Goal: Information Seeking & Learning: Learn about a topic

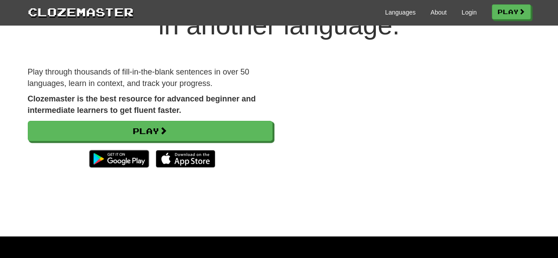
scroll to position [71, 0]
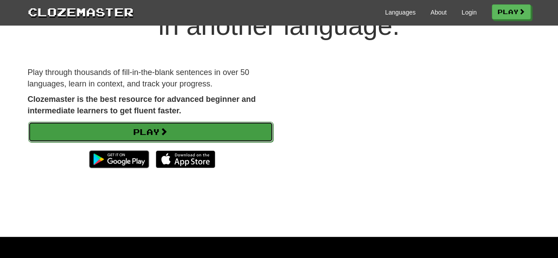
click at [166, 128] on span at bounding box center [164, 131] width 8 height 8
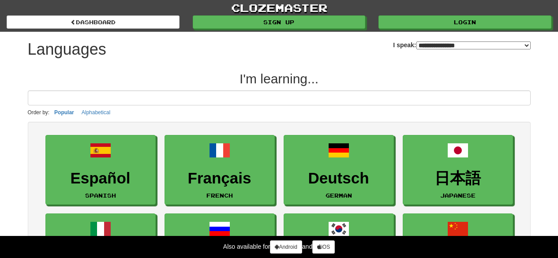
select select "*******"
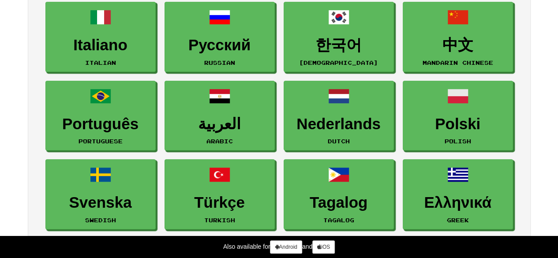
scroll to position [216, 0]
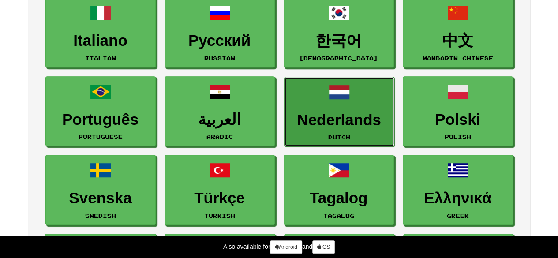
click at [319, 109] on link "Nederlands Dutch" at bounding box center [339, 112] width 110 height 70
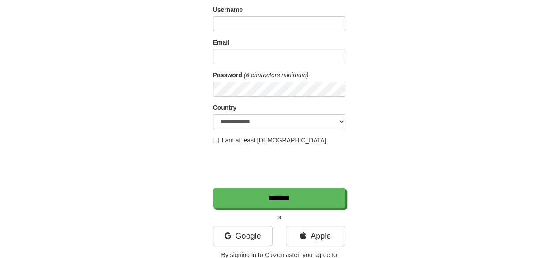
scroll to position [68, 0]
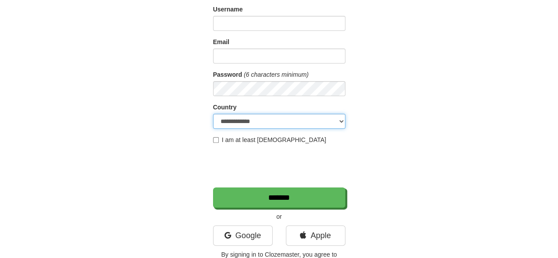
click at [298, 123] on select "**********" at bounding box center [279, 121] width 132 height 15
select select "**"
click at [213, 114] on select "**********" at bounding box center [279, 121] width 132 height 15
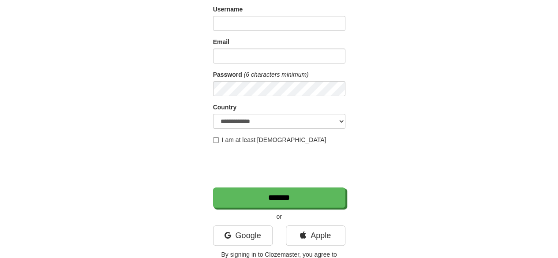
click at [254, 141] on label "I am at least 16 years old" at bounding box center [269, 139] width 113 height 9
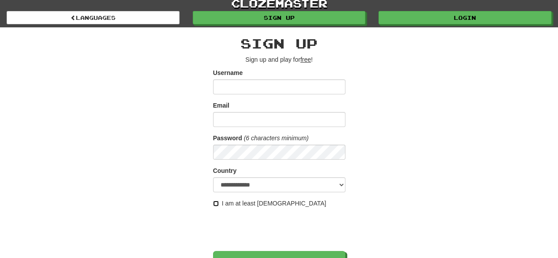
scroll to position [4, 0]
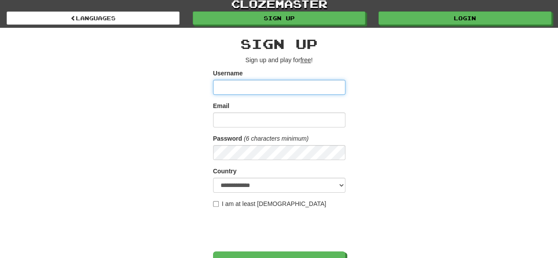
click at [250, 82] on input "Username" at bounding box center [279, 87] width 132 height 15
type input "******"
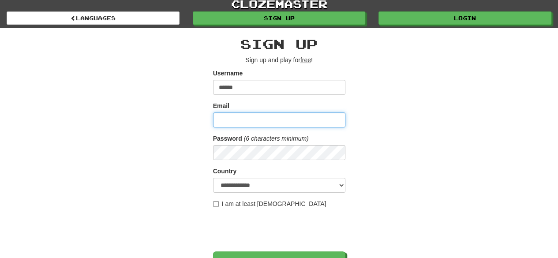
click at [244, 122] on input "Email" at bounding box center [279, 119] width 132 height 15
paste input "*"
type input "**********"
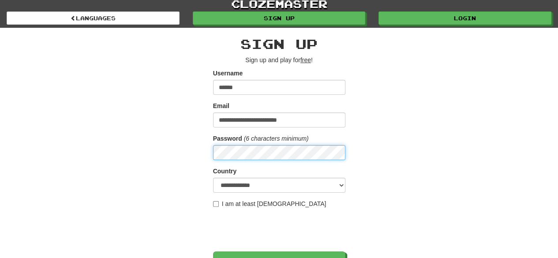
click at [213, 251] on input "*******" at bounding box center [279, 261] width 132 height 20
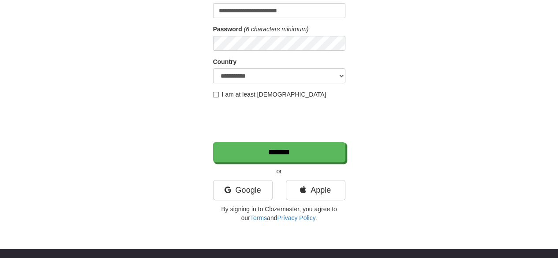
scroll to position [122, 0]
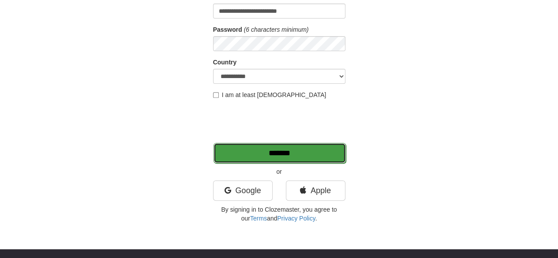
click at [266, 149] on input "*******" at bounding box center [279, 153] width 132 height 20
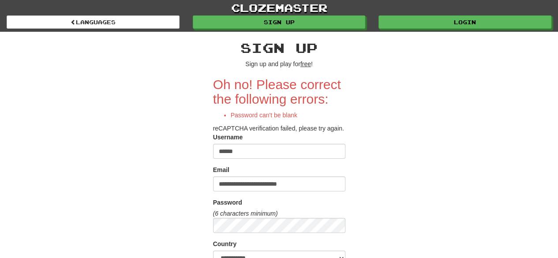
click at [253, 154] on input "******" at bounding box center [279, 151] width 132 height 15
type input "*"
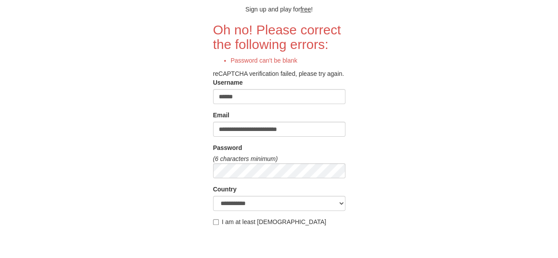
scroll to position [56, 0]
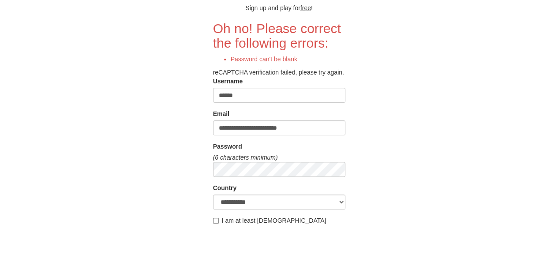
type input "******"
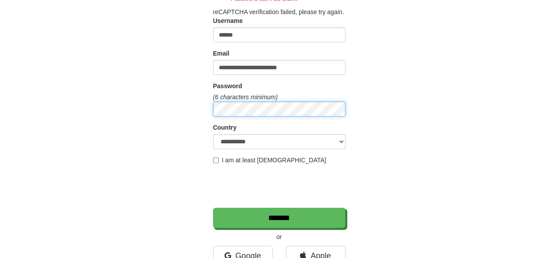
scroll to position [117, 0]
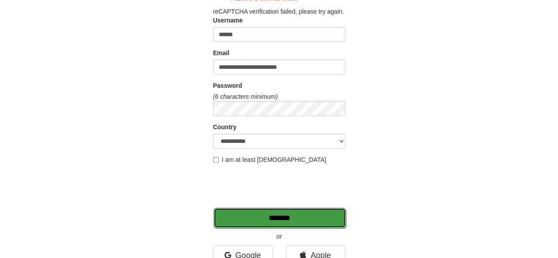
click at [257, 214] on input "*******" at bounding box center [279, 218] width 132 height 20
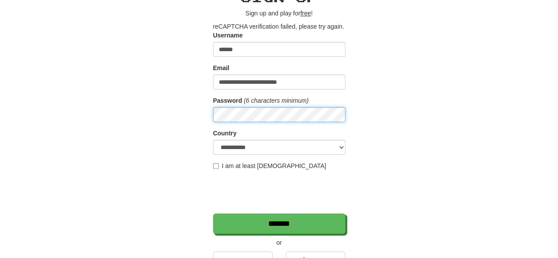
scroll to position [51, 0]
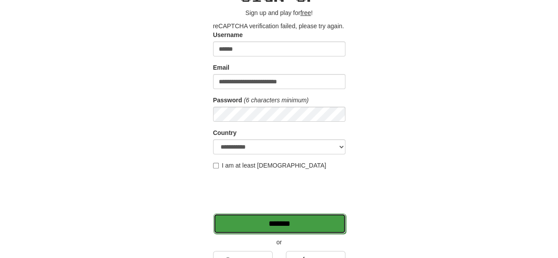
click at [244, 220] on input "*******" at bounding box center [279, 223] width 132 height 20
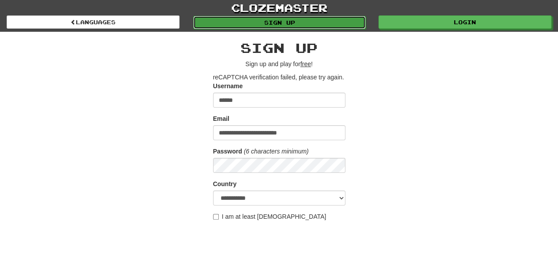
click at [270, 26] on link "Sign up" at bounding box center [279, 22] width 173 height 13
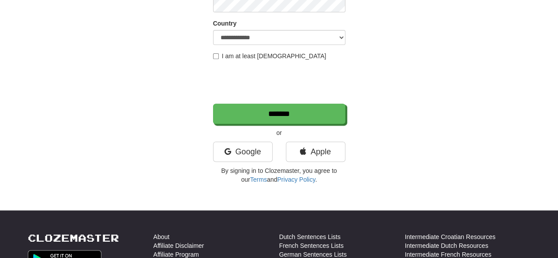
scroll to position [153, 0]
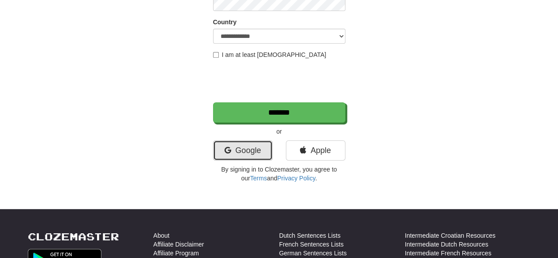
click at [242, 148] on link "Google" at bounding box center [243, 150] width 60 height 20
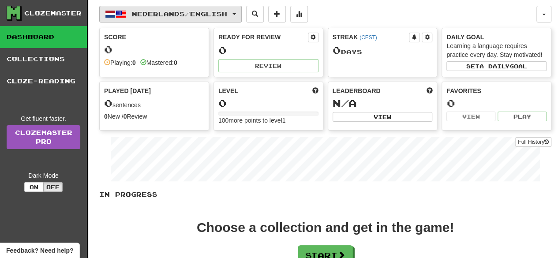
click at [236, 14] on span "button" at bounding box center [234, 14] width 4 height 2
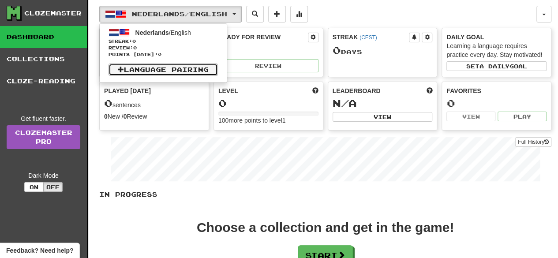
click at [177, 67] on link "Language Pairing" at bounding box center [162, 69] width 109 height 12
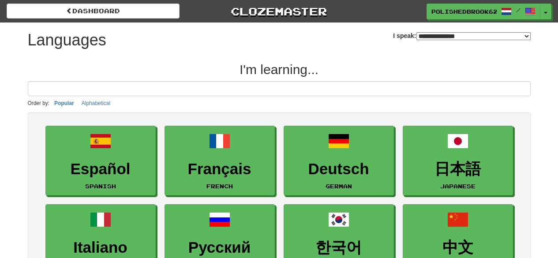
select select "*******"
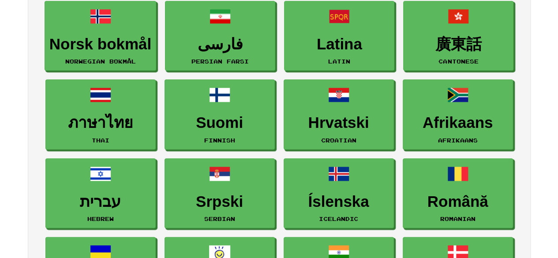
scroll to position [440, 0]
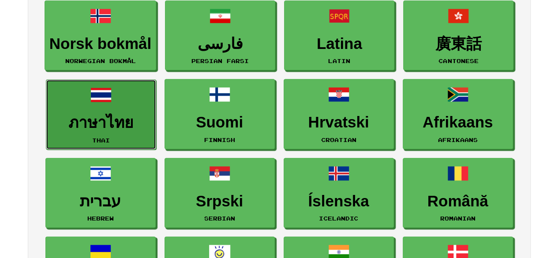
click at [127, 99] on link "ภาษาไทย Thai" at bounding box center [101, 114] width 110 height 70
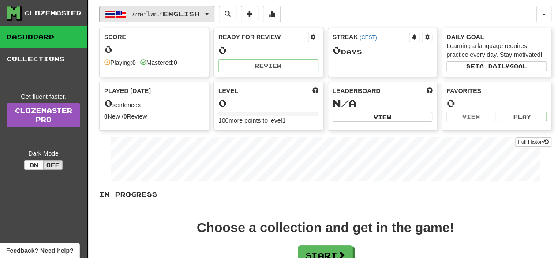
click at [189, 15] on span "ภาษาไทย / English" at bounding box center [166, 13] width 68 height 7
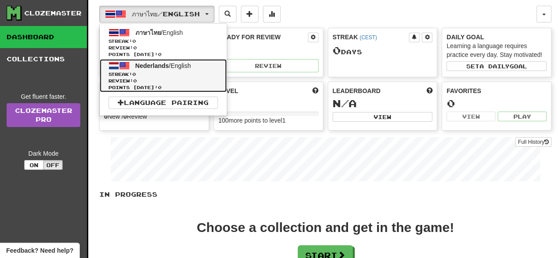
click at [138, 68] on span "Nederlands" at bounding box center [152, 65] width 34 height 7
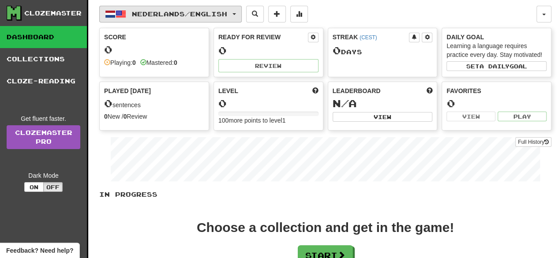
click at [236, 12] on button "Nederlands / English" at bounding box center [170, 14] width 142 height 17
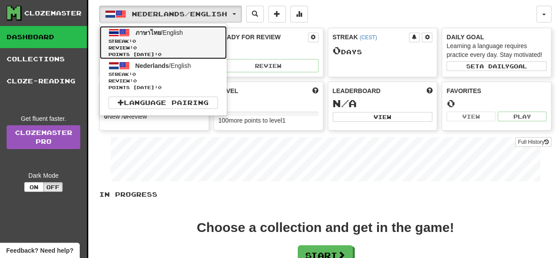
click at [165, 46] on span "Review: 0" at bounding box center [162, 48] width 109 height 7
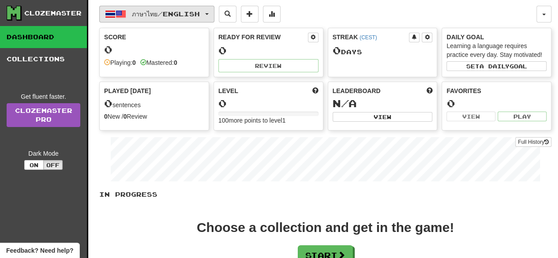
click at [185, 11] on span "ภาษาไทย / English" at bounding box center [166, 13] width 68 height 7
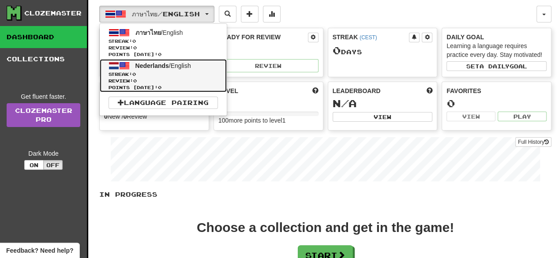
click at [149, 66] on span "Nederlands" at bounding box center [152, 65] width 34 height 7
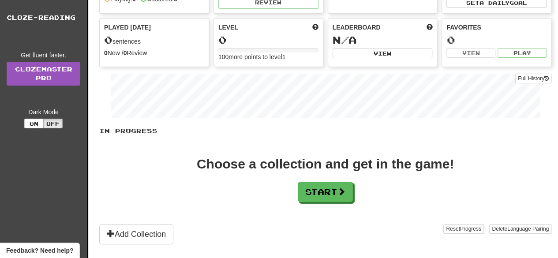
scroll to position [65, 0]
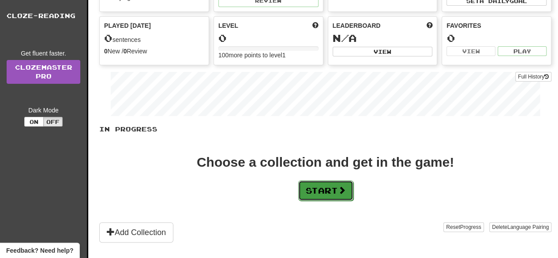
click at [317, 191] on button "Start" at bounding box center [325, 190] width 55 height 20
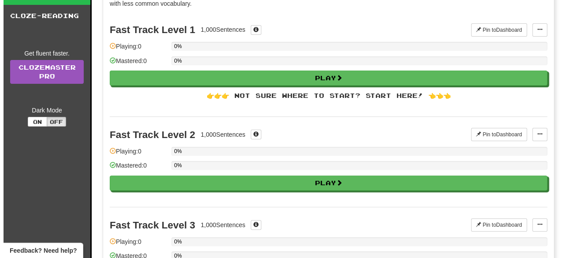
scroll to position [0, 0]
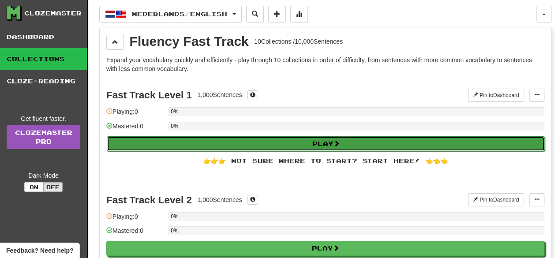
click at [294, 146] on button "Play" at bounding box center [326, 143] width 438 height 15
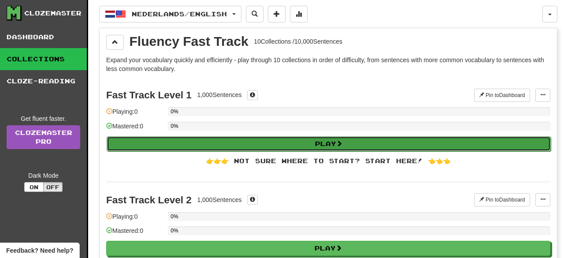
select select "**"
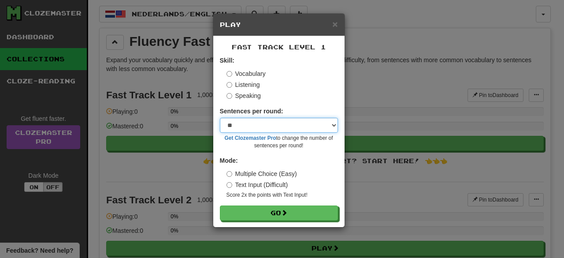
click at [335, 122] on select "* ** ** ** ** ** *** ********" at bounding box center [279, 125] width 118 height 15
click at [379, 112] on div "× Play Fast Track Level 1 Skill: Vocabulary Listening Speaking Sentences per ro…" at bounding box center [282, 129] width 564 height 258
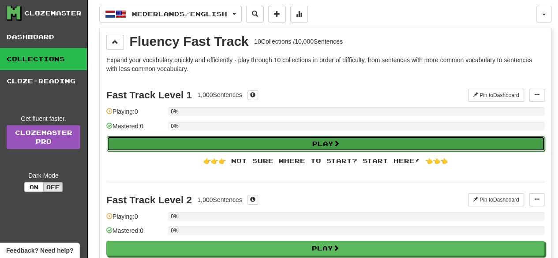
click at [304, 142] on button "Play" at bounding box center [326, 143] width 438 height 15
select select "**"
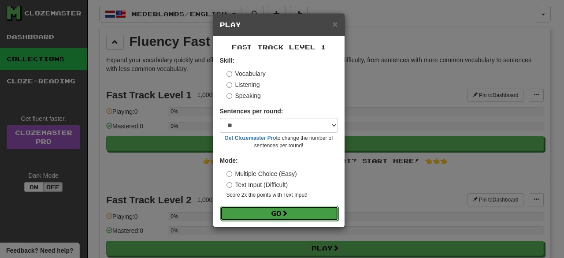
click at [271, 211] on button "Go" at bounding box center [279, 213] width 118 height 15
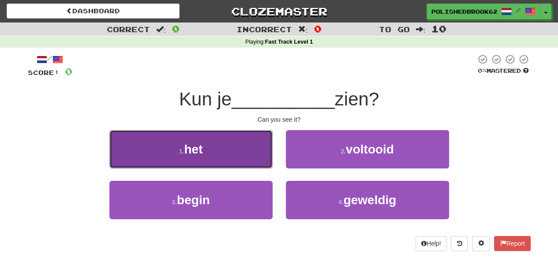
click at [250, 153] on button "1 . het" at bounding box center [190, 149] width 163 height 38
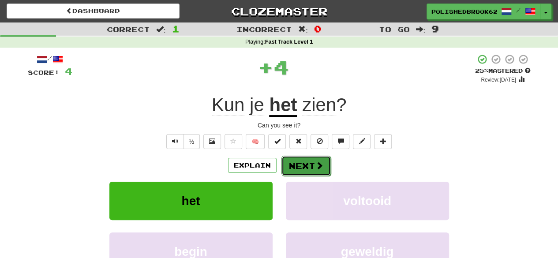
click at [298, 170] on button "Next" at bounding box center [305, 166] width 49 height 20
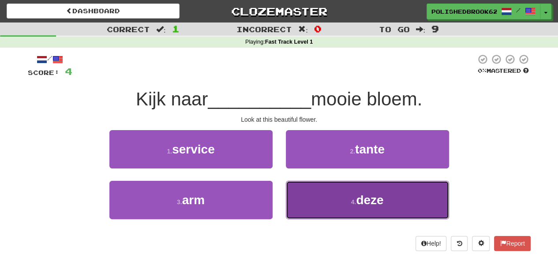
click at [314, 192] on button "4 . deze" at bounding box center [367, 200] width 163 height 38
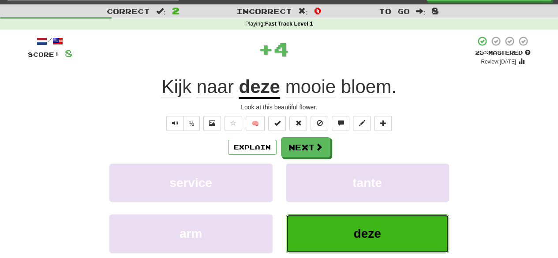
scroll to position [19, 0]
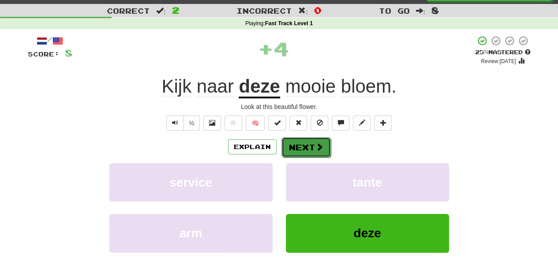
click at [304, 144] on button "Next" at bounding box center [305, 147] width 49 height 20
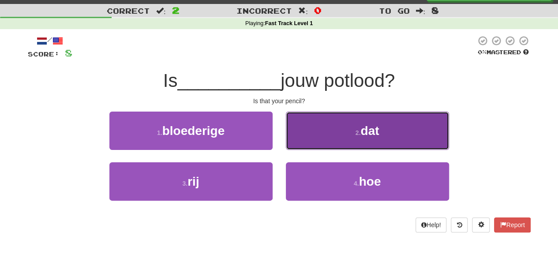
click at [310, 129] on button "2 . dat" at bounding box center [367, 131] width 163 height 38
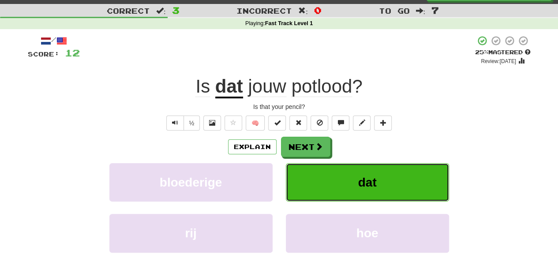
click at [378, 188] on button "dat" at bounding box center [367, 182] width 163 height 38
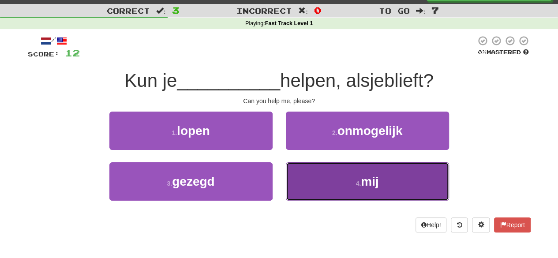
click at [342, 187] on button "4 . mij" at bounding box center [367, 181] width 163 height 38
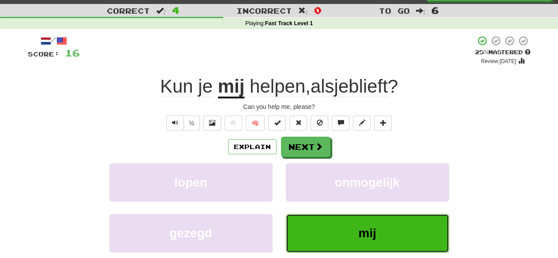
click at [347, 227] on button "mij" at bounding box center [367, 233] width 163 height 38
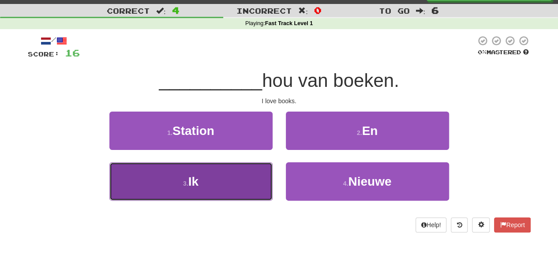
click at [246, 189] on button "3 . Ik" at bounding box center [190, 181] width 163 height 38
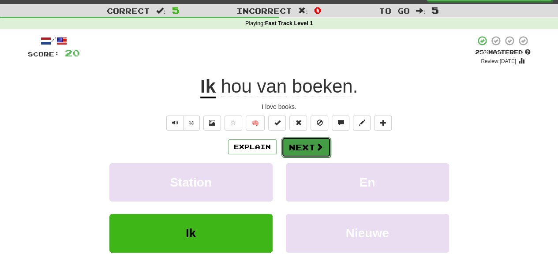
click at [296, 149] on button "Next" at bounding box center [305, 147] width 49 height 20
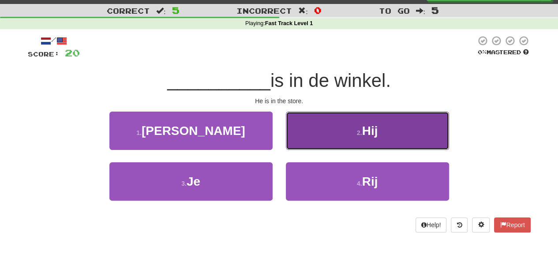
click at [337, 134] on button "2 . Hij" at bounding box center [367, 131] width 163 height 38
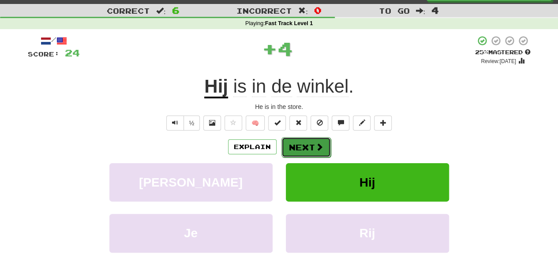
click at [319, 147] on span at bounding box center [319, 147] width 8 height 8
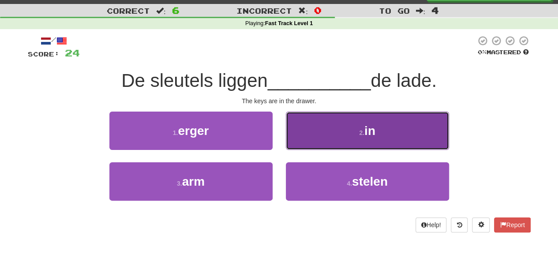
click at [344, 112] on button "2 . in" at bounding box center [367, 131] width 163 height 38
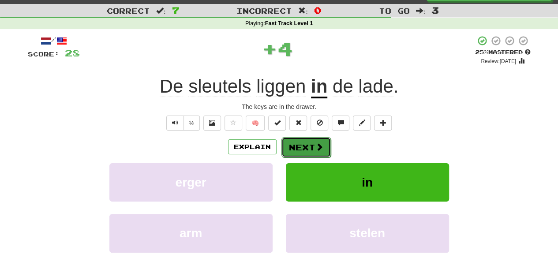
click at [323, 146] on button "Next" at bounding box center [305, 147] width 49 height 20
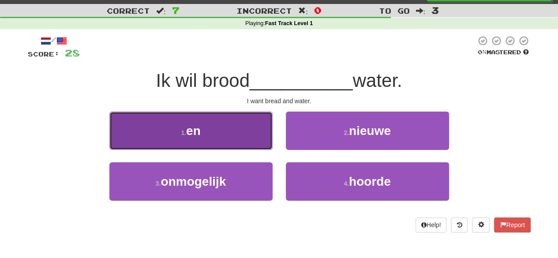
click at [239, 120] on button "1 . en" at bounding box center [190, 131] width 163 height 38
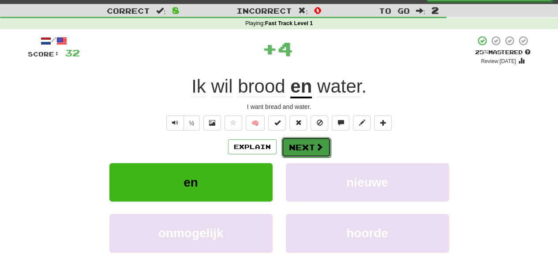
click at [294, 144] on button "Next" at bounding box center [305, 147] width 49 height 20
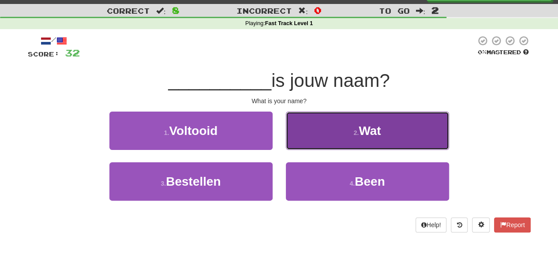
click at [319, 138] on button "2 . Wat" at bounding box center [367, 131] width 163 height 38
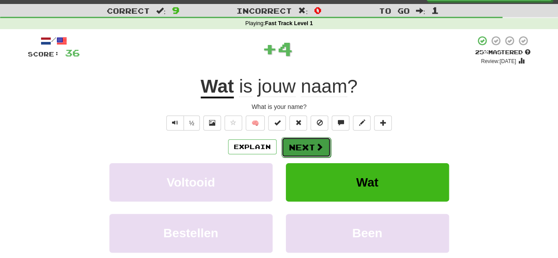
click at [315, 146] on span at bounding box center [319, 147] width 8 height 8
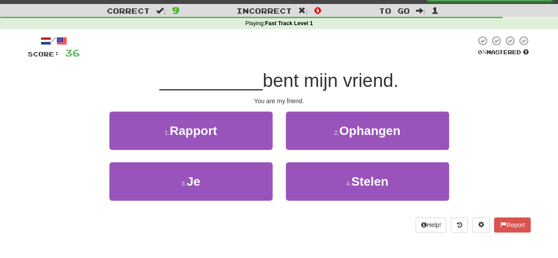
click at [372, 218] on div "Help! Report" at bounding box center [279, 224] width 503 height 15
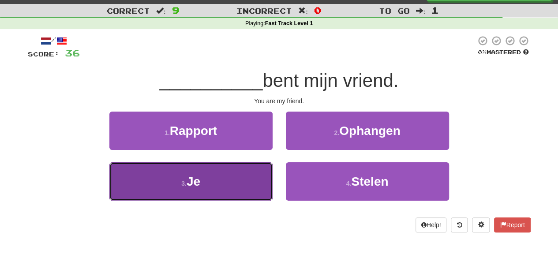
click at [255, 186] on button "3 . Je" at bounding box center [190, 181] width 163 height 38
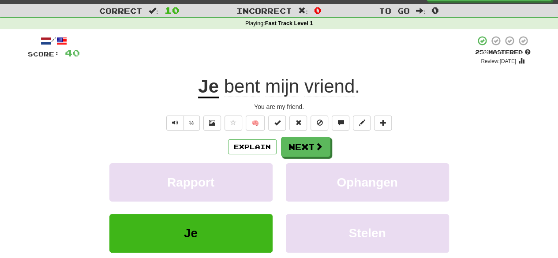
click at [387, 209] on div "Ophangen" at bounding box center [367, 188] width 176 height 51
click at [317, 150] on span at bounding box center [319, 147] width 8 height 8
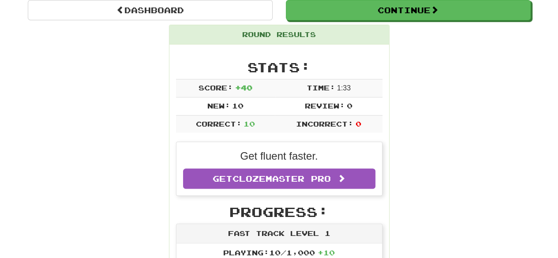
scroll to position [0, 0]
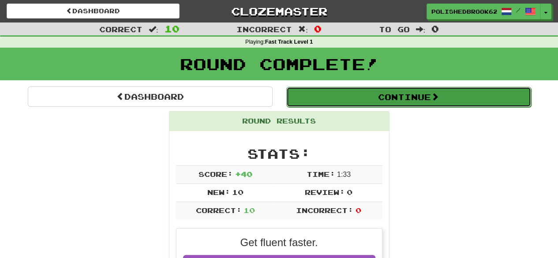
click at [395, 94] on button "Continue" at bounding box center [408, 97] width 245 height 20
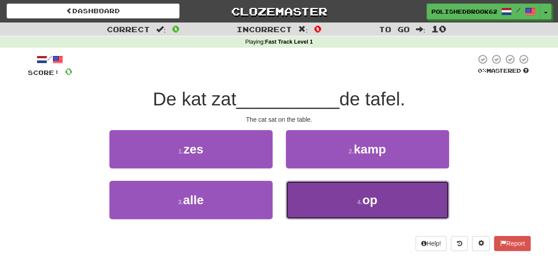
click at [368, 202] on span "op" at bounding box center [369, 200] width 15 height 14
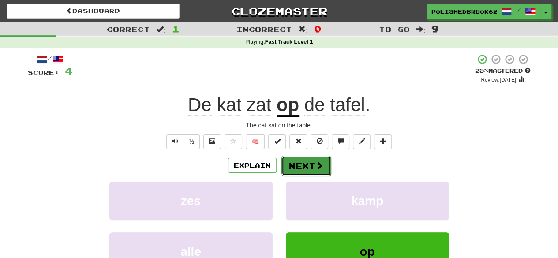
click at [287, 156] on button "Next" at bounding box center [305, 166] width 49 height 20
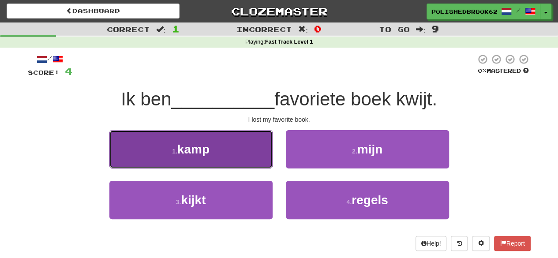
click at [237, 160] on button "1 . kamp" at bounding box center [190, 149] width 163 height 38
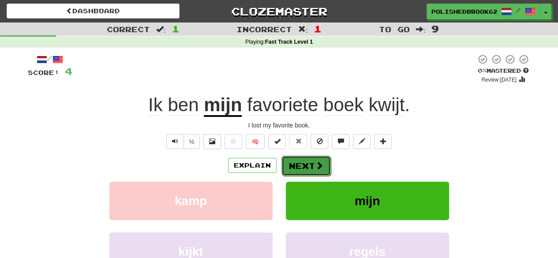
click at [295, 164] on button "Next" at bounding box center [305, 166] width 49 height 20
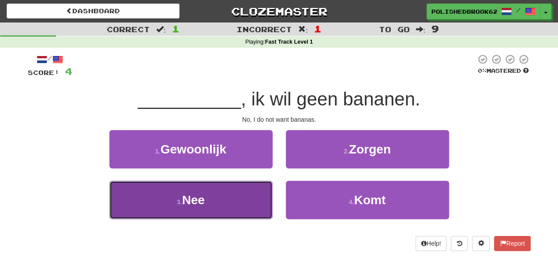
click at [248, 188] on button "3 . Nee" at bounding box center [190, 200] width 163 height 38
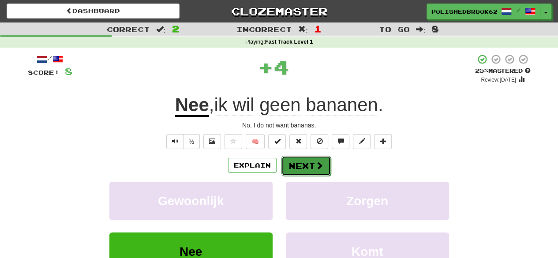
click at [306, 168] on button "Next" at bounding box center [305, 166] width 49 height 20
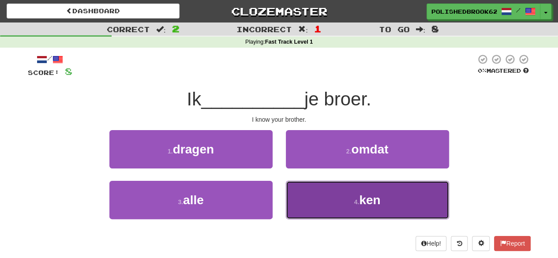
click at [356, 206] on button "4 . ken" at bounding box center [367, 200] width 163 height 38
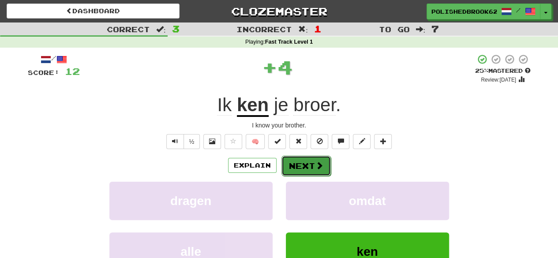
click at [321, 163] on span at bounding box center [319, 165] width 8 height 8
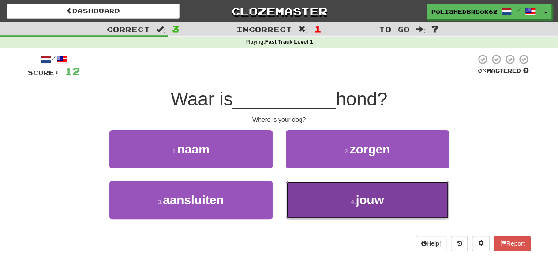
click at [324, 201] on button "4 . jouw" at bounding box center [367, 200] width 163 height 38
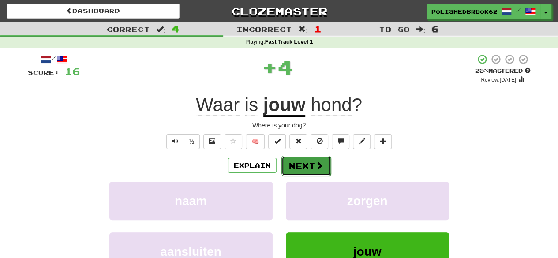
click at [310, 164] on button "Next" at bounding box center [305, 166] width 49 height 20
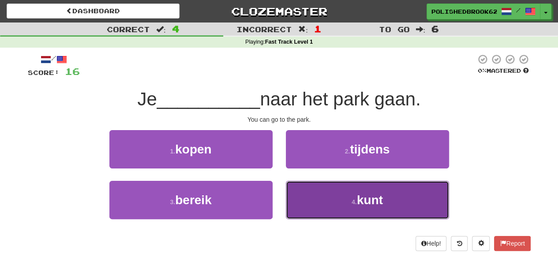
click at [308, 198] on button "4 . kunt" at bounding box center [367, 200] width 163 height 38
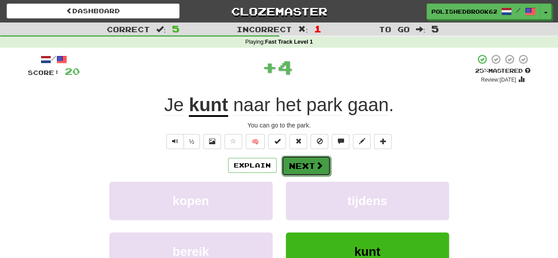
click at [305, 156] on button "Next" at bounding box center [305, 166] width 49 height 20
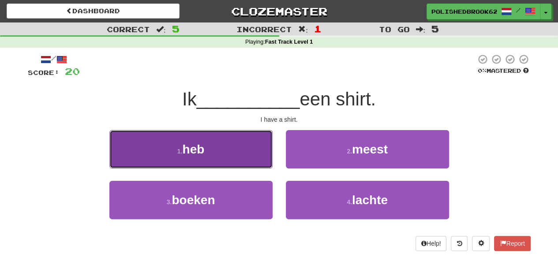
click at [231, 149] on button "1 . heb" at bounding box center [190, 149] width 163 height 38
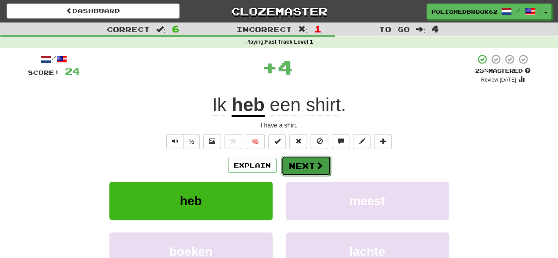
click at [289, 163] on button "Next" at bounding box center [305, 166] width 49 height 20
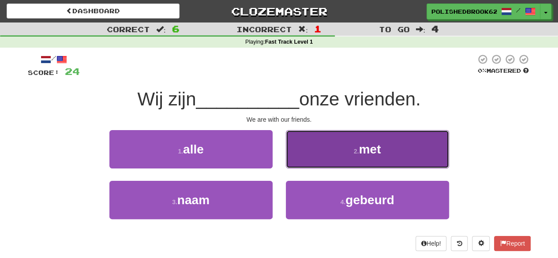
click at [337, 147] on button "2 . met" at bounding box center [367, 149] width 163 height 38
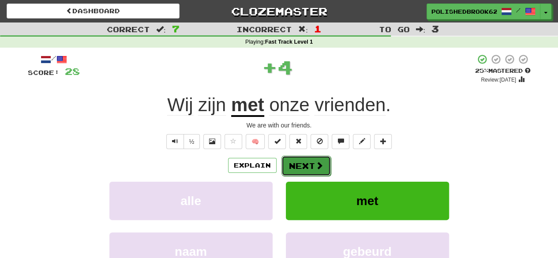
click at [298, 168] on button "Next" at bounding box center [305, 166] width 49 height 20
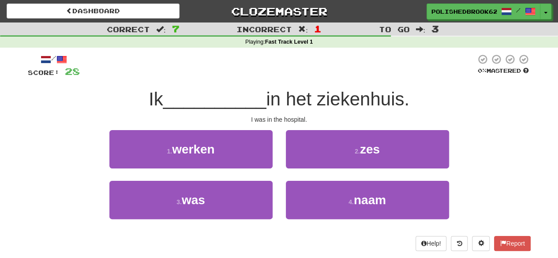
click at [298, 168] on div "2 . zes" at bounding box center [367, 155] width 176 height 51
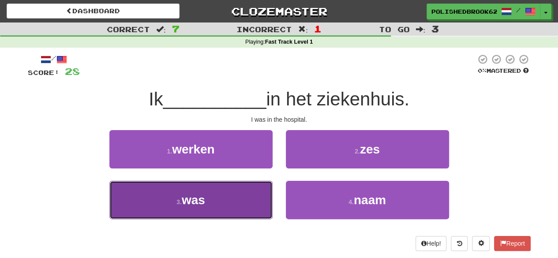
click at [225, 203] on button "3 . was" at bounding box center [190, 200] width 163 height 38
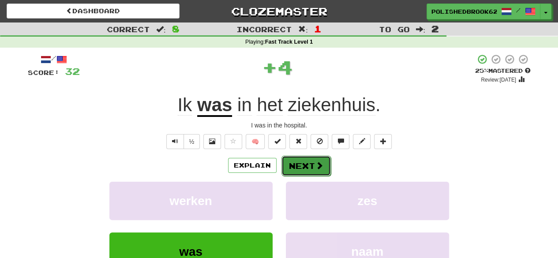
click at [299, 163] on button "Next" at bounding box center [305, 166] width 49 height 20
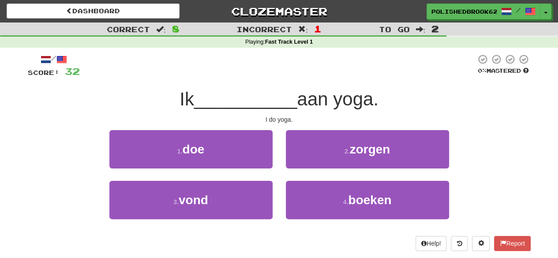
click at [273, 158] on div "1 . doe" at bounding box center [191, 155] width 176 height 51
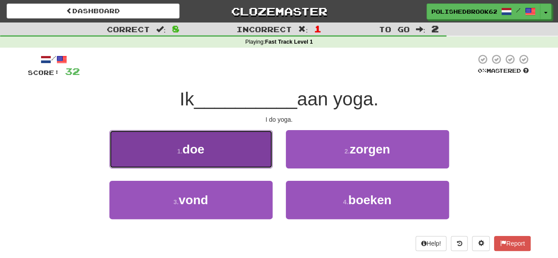
click at [261, 154] on button "1 . doe" at bounding box center [190, 149] width 163 height 38
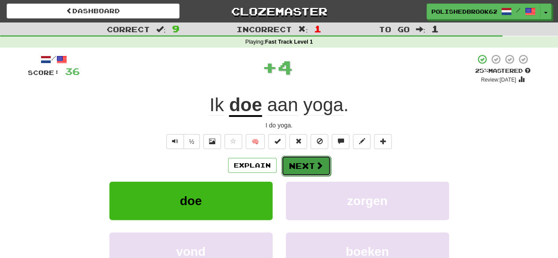
click at [294, 163] on button "Next" at bounding box center [305, 166] width 49 height 20
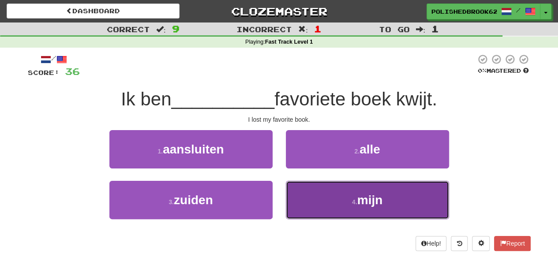
click at [352, 202] on small "4 ." at bounding box center [354, 201] width 5 height 7
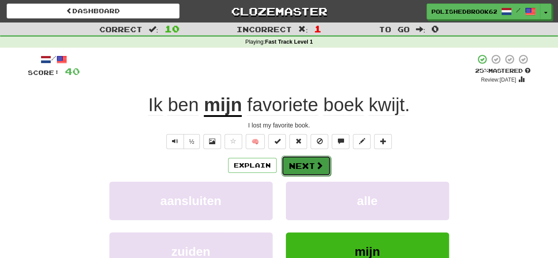
click at [320, 164] on span at bounding box center [319, 165] width 8 height 8
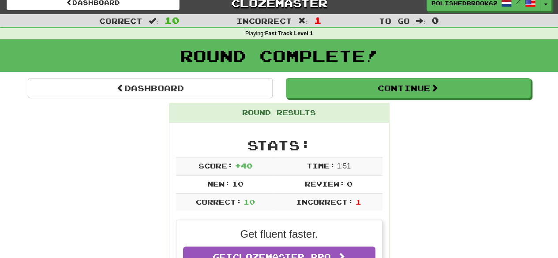
scroll to position [8, 0]
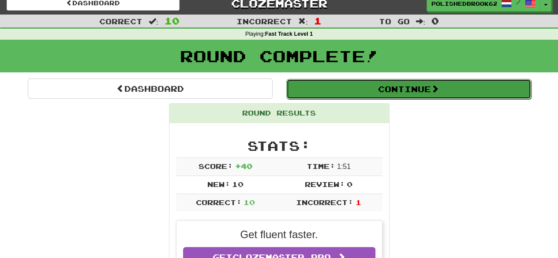
click at [410, 88] on button "Continue" at bounding box center [408, 89] width 245 height 20
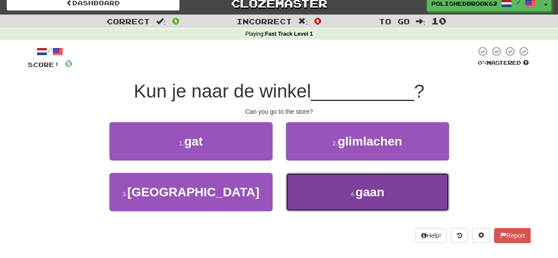
click at [315, 184] on button "4 . gaan" at bounding box center [367, 192] width 163 height 38
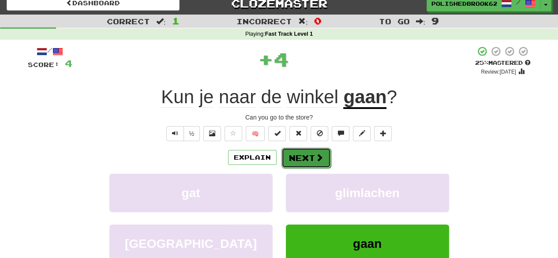
click at [303, 159] on button "Next" at bounding box center [305, 158] width 49 height 20
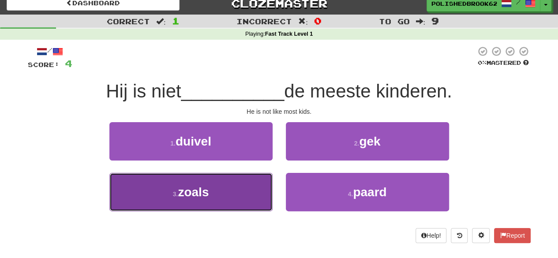
click at [222, 191] on button "3 . zoals" at bounding box center [190, 192] width 163 height 38
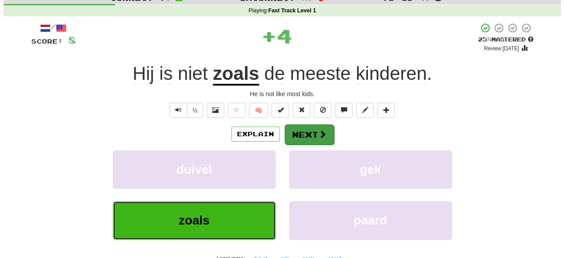
scroll to position [32, 0]
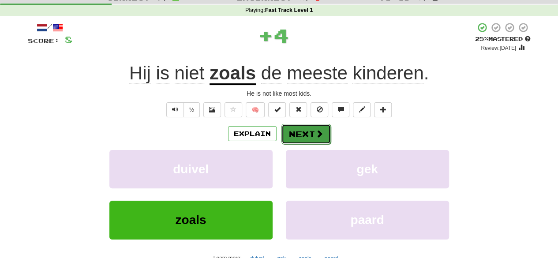
click at [302, 137] on button "Next" at bounding box center [305, 134] width 49 height 20
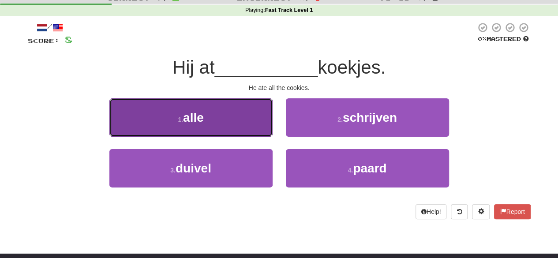
click at [220, 108] on button "1 . alle" at bounding box center [190, 117] width 163 height 38
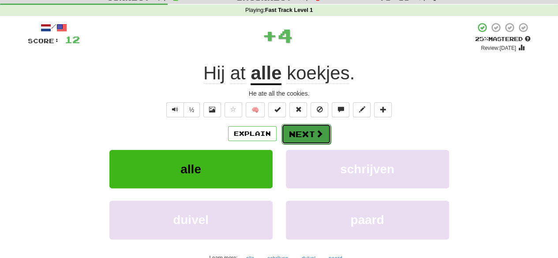
click at [315, 130] on span at bounding box center [319, 134] width 8 height 8
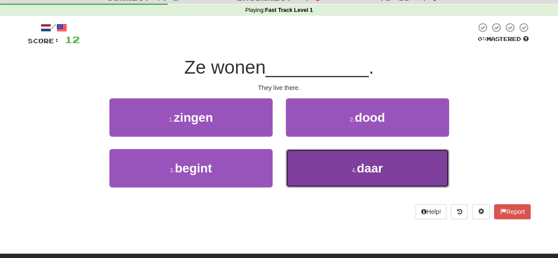
click at [336, 166] on button "4 . daar" at bounding box center [367, 168] width 163 height 38
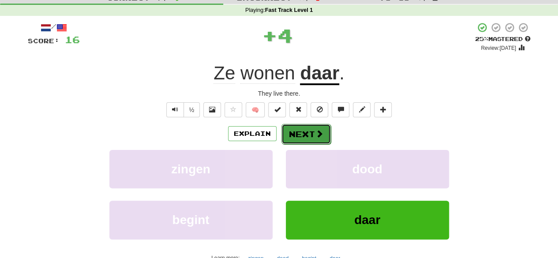
click at [311, 131] on button "Next" at bounding box center [305, 134] width 49 height 20
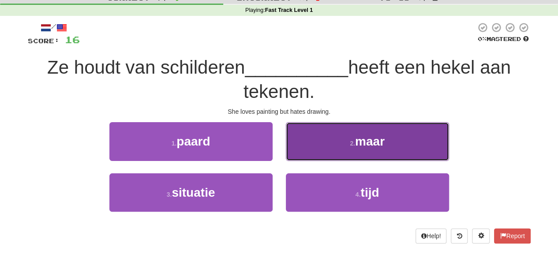
click at [387, 140] on button "2 . maar" at bounding box center [367, 141] width 163 height 38
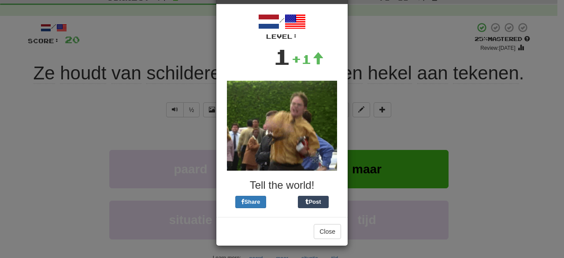
click at [316, 110] on img at bounding box center [282, 126] width 110 height 90
click at [420, 93] on div "× Leveled Up! / Level: 1 +1 Tell the world! Share Post Close" at bounding box center [282, 129] width 564 height 258
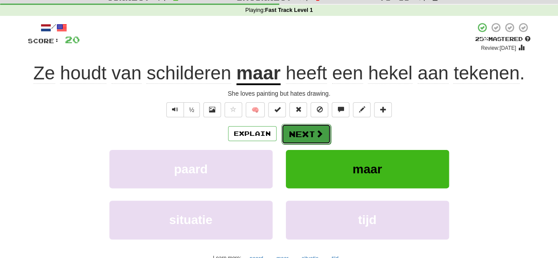
click at [304, 139] on button "Next" at bounding box center [305, 134] width 49 height 20
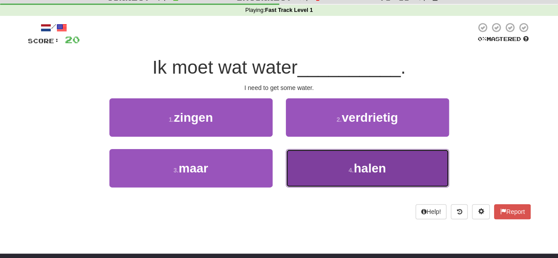
click at [292, 170] on button "4 . halen" at bounding box center [367, 168] width 163 height 38
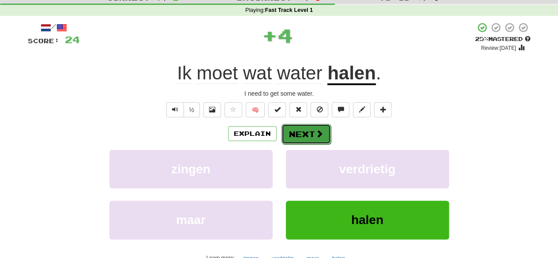
click at [294, 129] on button "Next" at bounding box center [305, 134] width 49 height 20
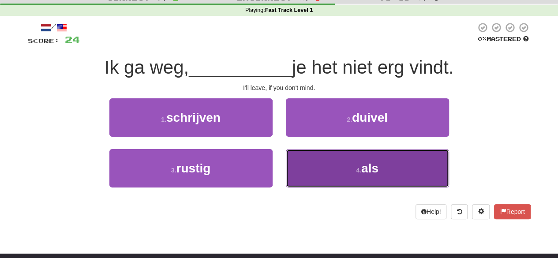
click at [312, 160] on button "4 . als" at bounding box center [367, 168] width 163 height 38
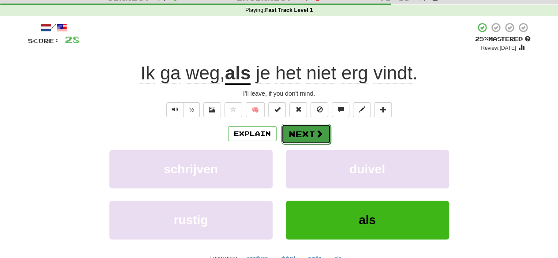
click at [311, 135] on button "Next" at bounding box center [305, 134] width 49 height 20
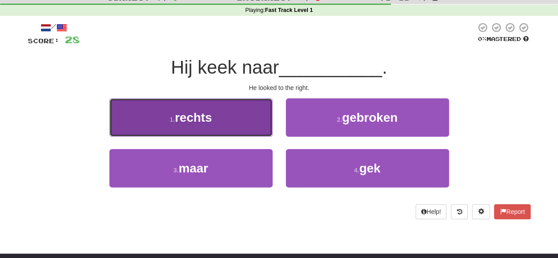
click at [233, 110] on button "1 . rechts" at bounding box center [190, 117] width 163 height 38
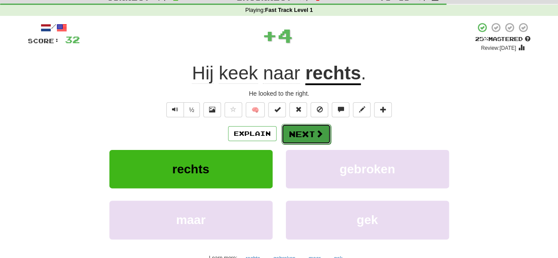
click at [322, 135] on span at bounding box center [319, 134] width 8 height 8
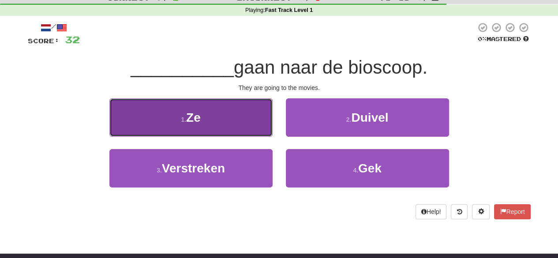
click at [215, 116] on button "1 . Ze" at bounding box center [190, 117] width 163 height 38
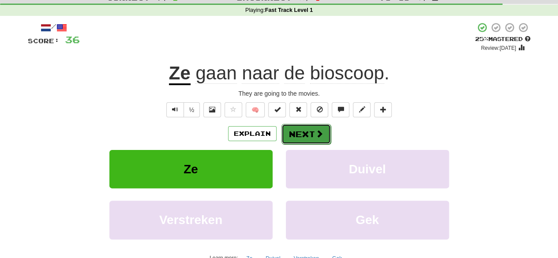
click at [288, 135] on button "Next" at bounding box center [305, 134] width 49 height 20
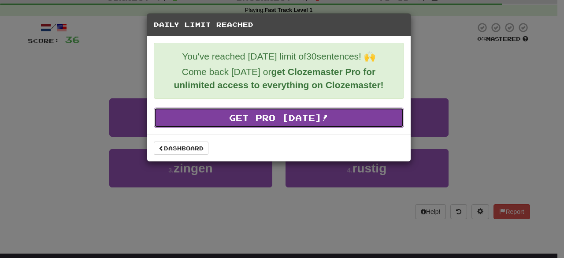
click at [298, 113] on link "Get Pro Today!" at bounding box center [279, 118] width 250 height 20
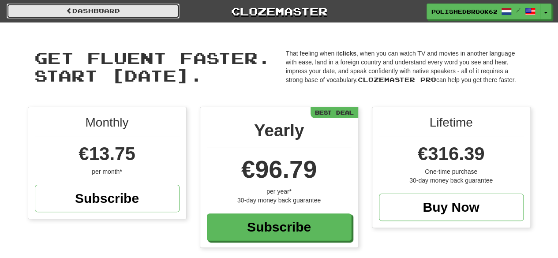
click at [69, 11] on span at bounding box center [69, 10] width 6 height 6
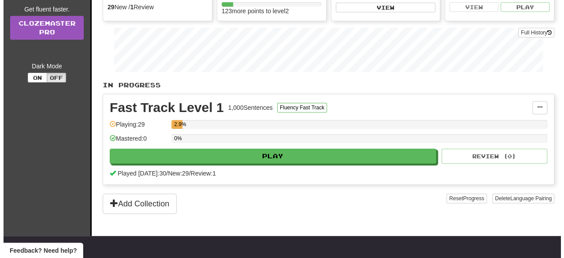
scroll to position [109, 0]
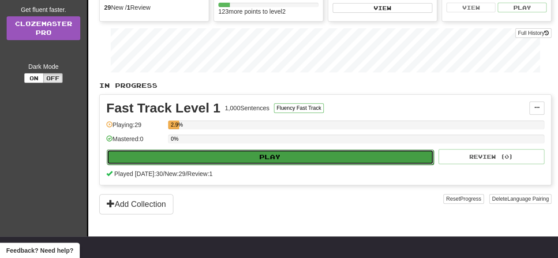
click at [260, 155] on button "Play" at bounding box center [270, 156] width 327 height 15
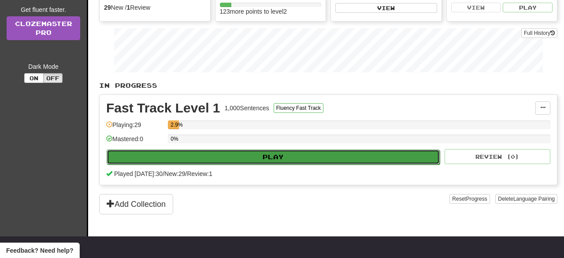
select select "**"
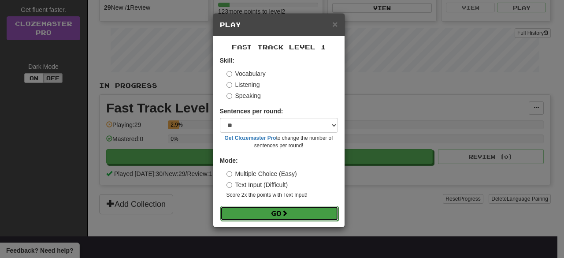
click at [270, 206] on button "Go" at bounding box center [279, 213] width 118 height 15
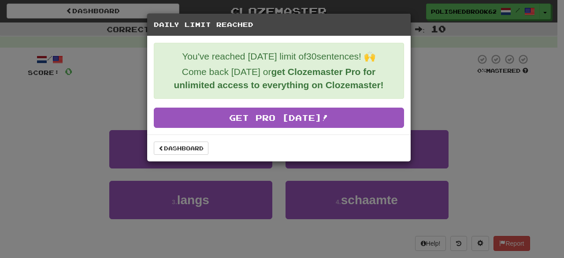
click at [228, 142] on div "Dashboard" at bounding box center [279, 148] width 250 height 13
click at [164, 149] on link "Dashboard" at bounding box center [181, 148] width 55 height 13
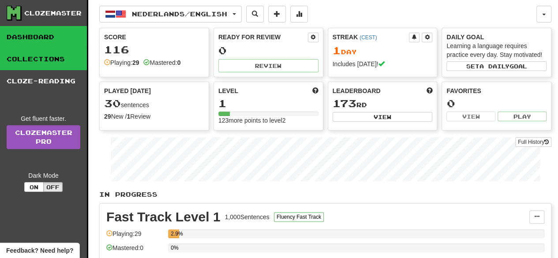
click at [45, 57] on link "Collections" at bounding box center [43, 59] width 87 height 22
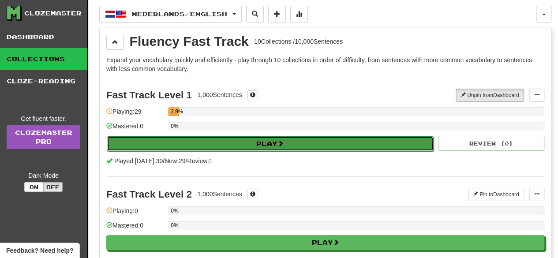
click at [140, 147] on button "Play" at bounding box center [270, 143] width 327 height 15
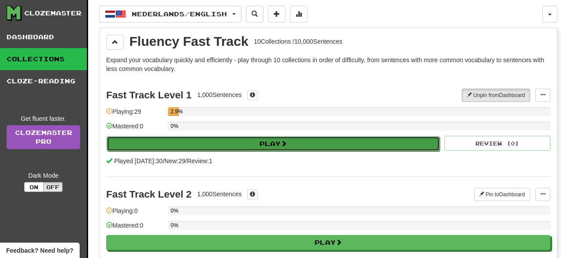
select select "**"
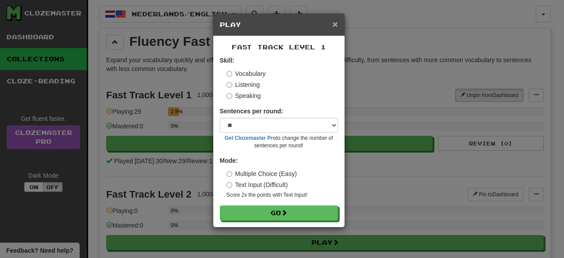
click at [336, 22] on span "×" at bounding box center [334, 24] width 5 height 10
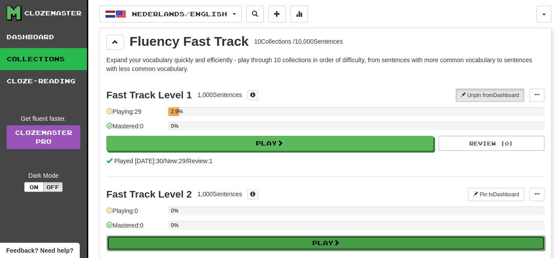
click at [244, 243] on button "Play" at bounding box center [326, 242] width 438 height 15
select select "**"
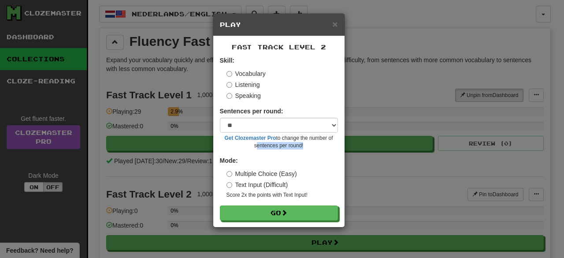
drag, startPoint x: 156, startPoint y: 152, endPoint x: 168, endPoint y: 146, distance: 13.8
click at [168, 146] on div "× Play Fast Track Level 2 Skill: Vocabulary Listening Speaking Sentences per ro…" at bounding box center [282, 129] width 564 height 258
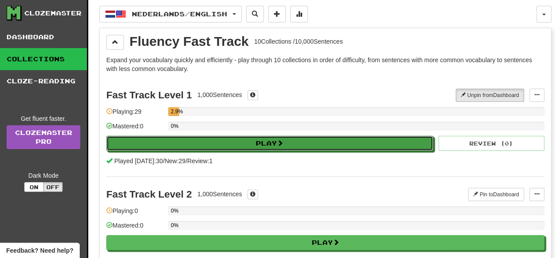
click at [168, 146] on button "Play" at bounding box center [269, 143] width 327 height 15
select select "**"
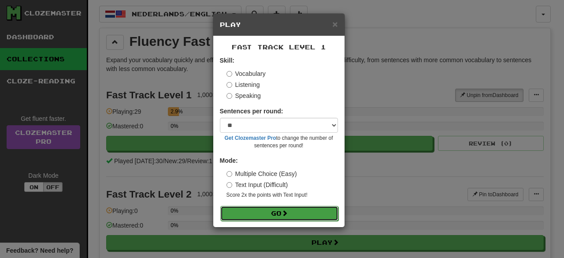
click at [244, 212] on button "Go" at bounding box center [279, 213] width 118 height 15
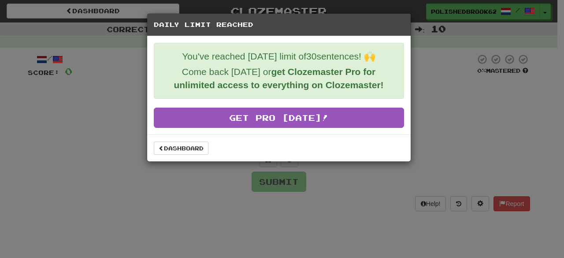
click at [260, 188] on div "Daily Limit Reached You've reached today's limit of 30 sentences! 🙌 Come back t…" at bounding box center [282, 129] width 564 height 258
click at [176, 142] on link "Dashboard" at bounding box center [181, 148] width 55 height 13
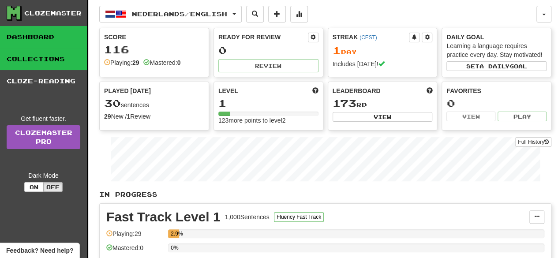
click at [58, 50] on link "Collections" at bounding box center [43, 59] width 87 height 22
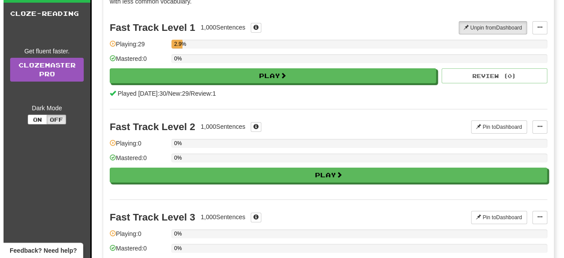
scroll to position [68, 0]
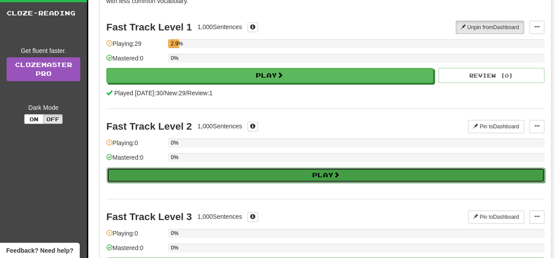
click at [189, 175] on button "Play" at bounding box center [326, 175] width 438 height 15
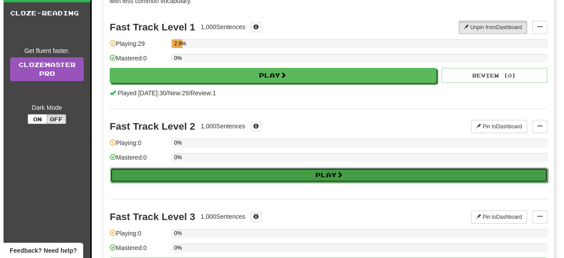
select select "**"
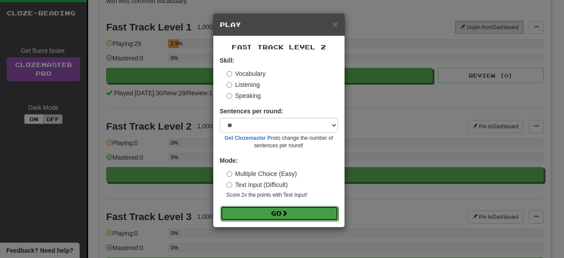
click at [253, 215] on button "Go" at bounding box center [279, 213] width 118 height 15
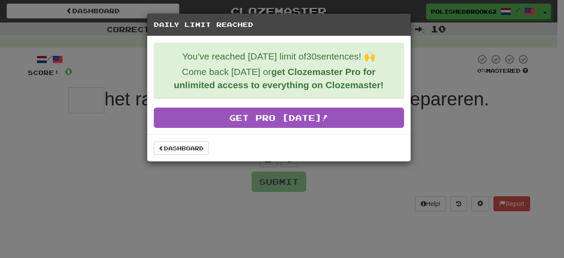
click at [254, 200] on div "Daily Limit Reached You've reached today's limit of 30 sentences! 🙌 Come back t…" at bounding box center [282, 129] width 564 height 258
drag, startPoint x: 254, startPoint y: 200, endPoint x: 213, endPoint y: 174, distance: 48.6
drag, startPoint x: 213, startPoint y: 174, endPoint x: 189, endPoint y: 183, distance: 26.0
click at [189, 183] on div "Daily Limit Reached You've reached today's limit of 30 sentences! 🙌 Come back t…" at bounding box center [282, 129] width 564 height 258
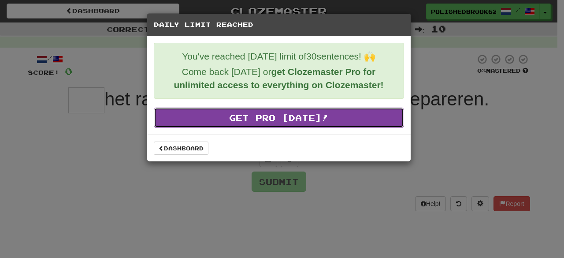
click at [233, 111] on link "Get Pro Today!" at bounding box center [279, 118] width 250 height 20
